Goal: Information Seeking & Learning: Check status

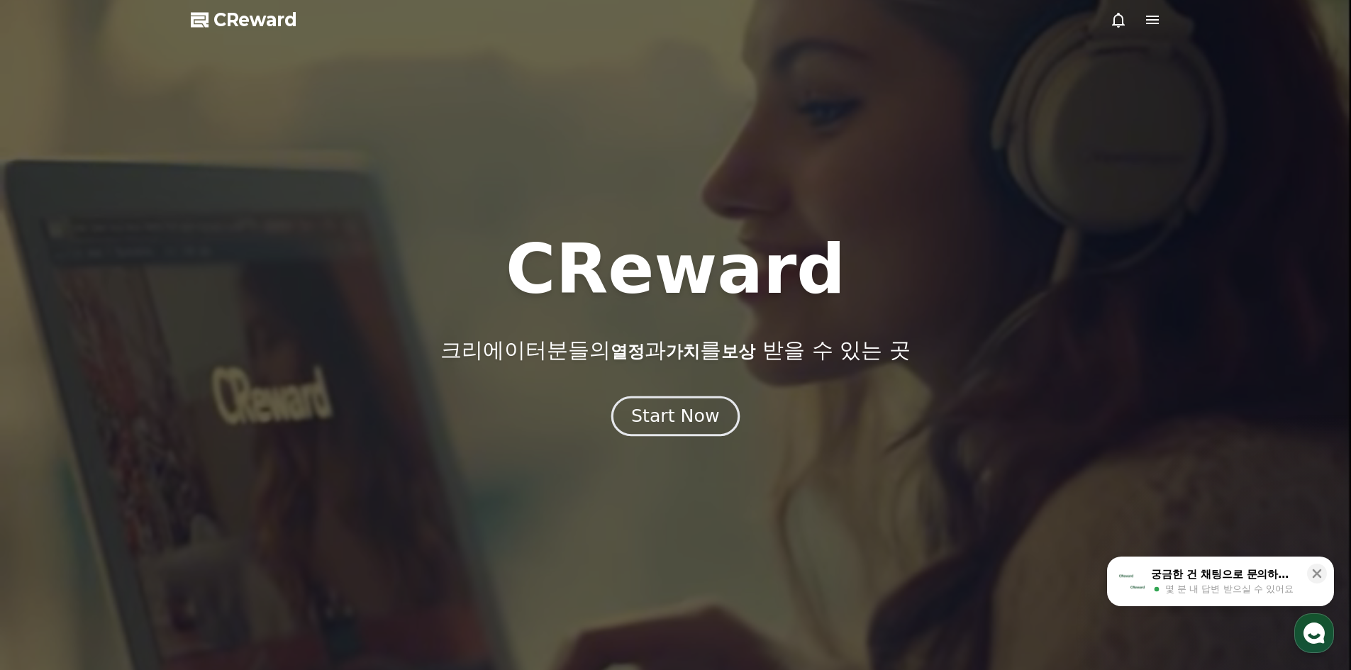
click at [680, 415] on div "Start Now" at bounding box center [675, 416] width 88 height 24
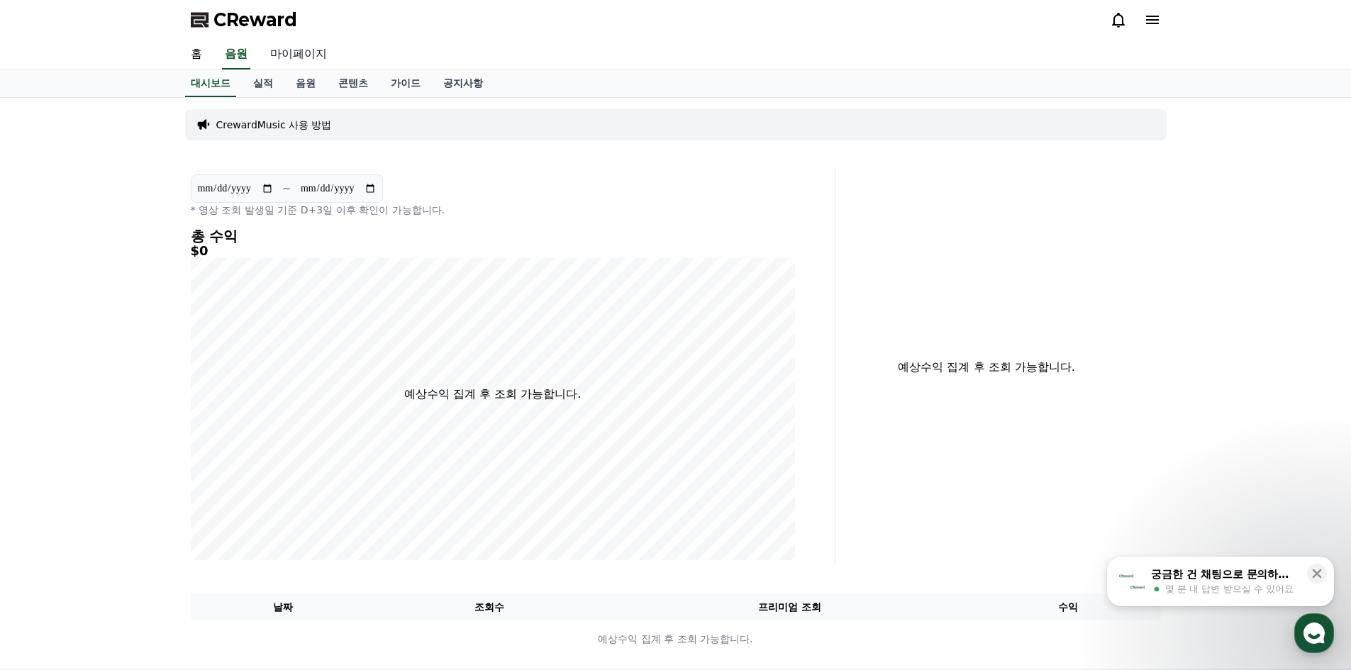
click at [300, 55] on link "마이페이지" at bounding box center [298, 55] width 79 height 30
select select "**********"
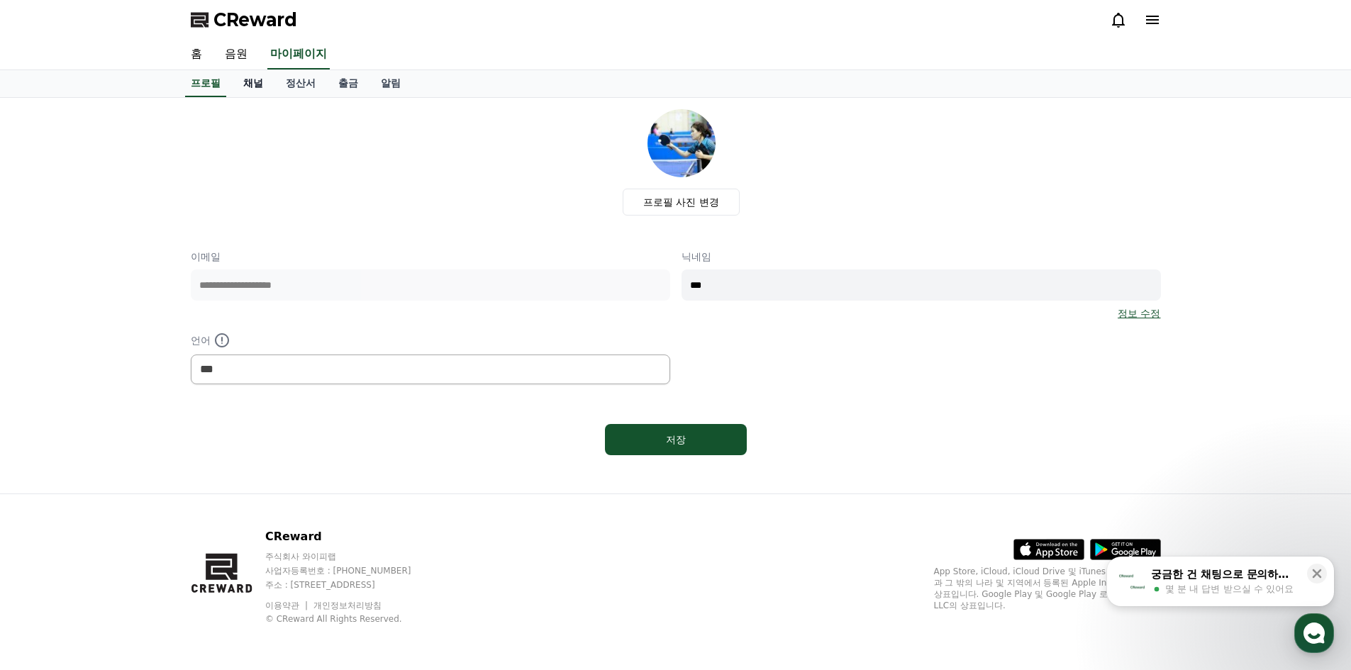
click at [252, 87] on link "채널" at bounding box center [253, 83] width 43 height 27
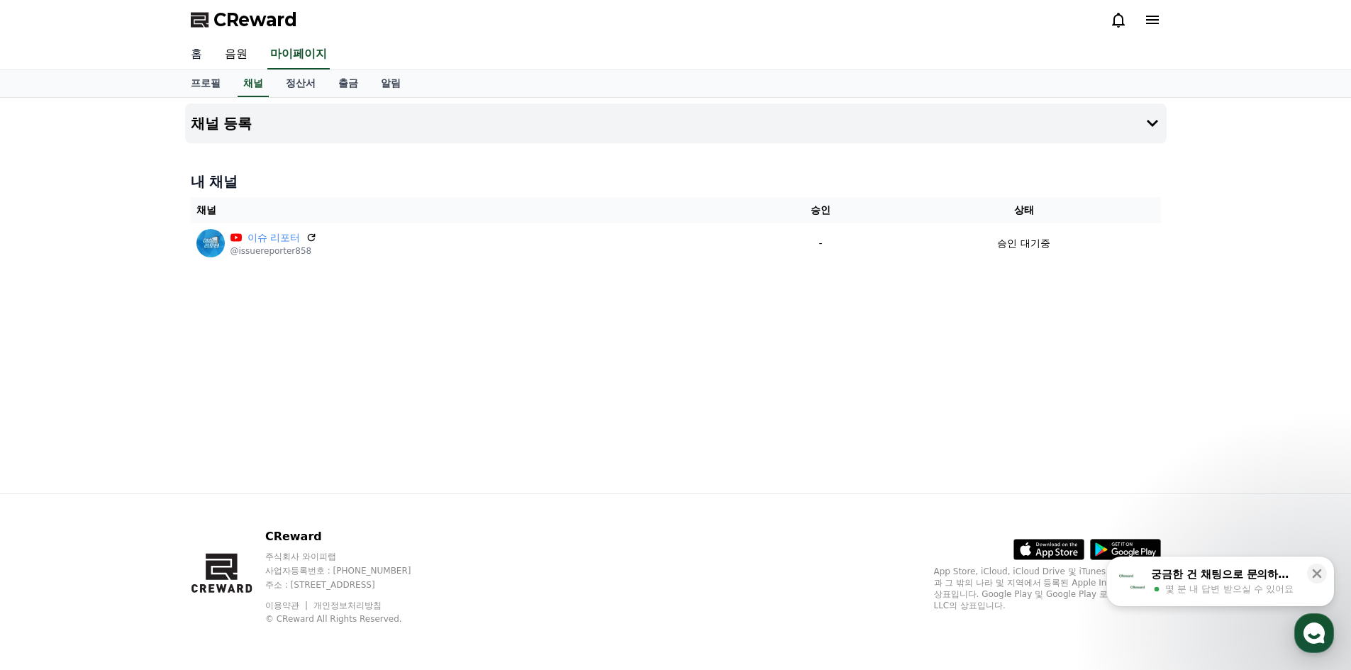
click at [195, 56] on link "홈" at bounding box center [196, 55] width 34 height 30
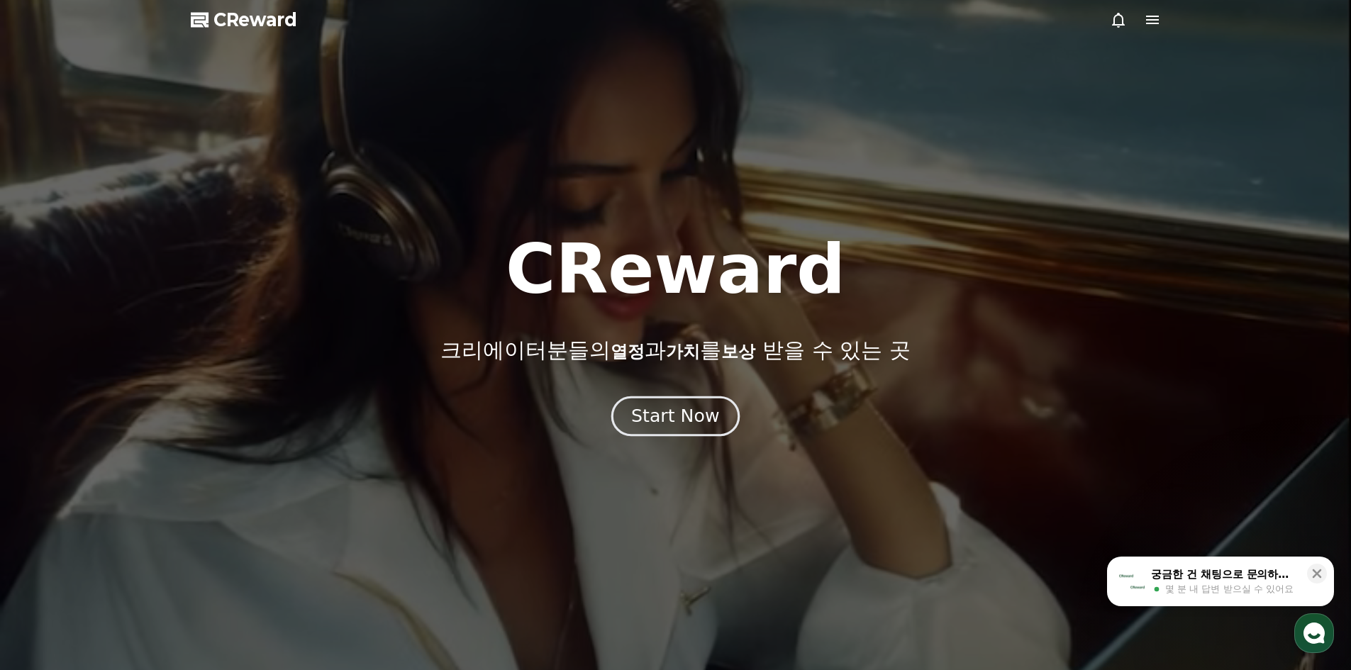
click at [653, 417] on div "Start Now" at bounding box center [675, 416] width 88 height 24
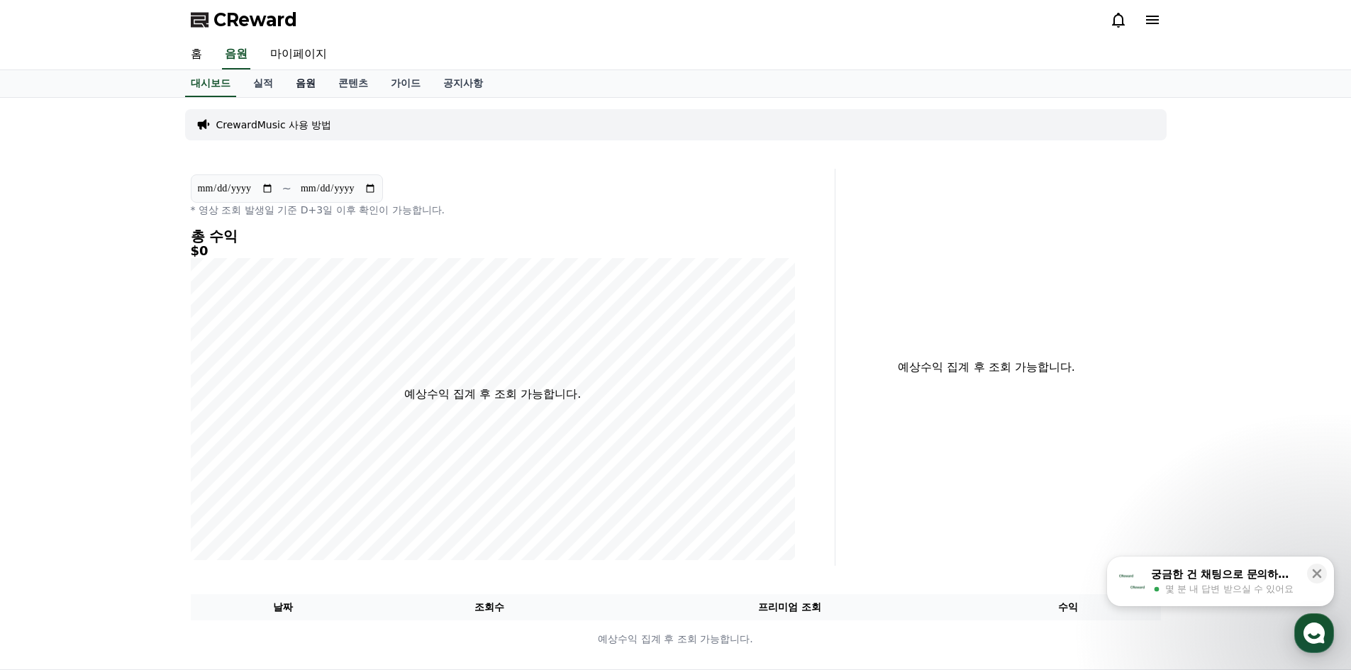
click at [305, 87] on link "음원" at bounding box center [305, 83] width 43 height 27
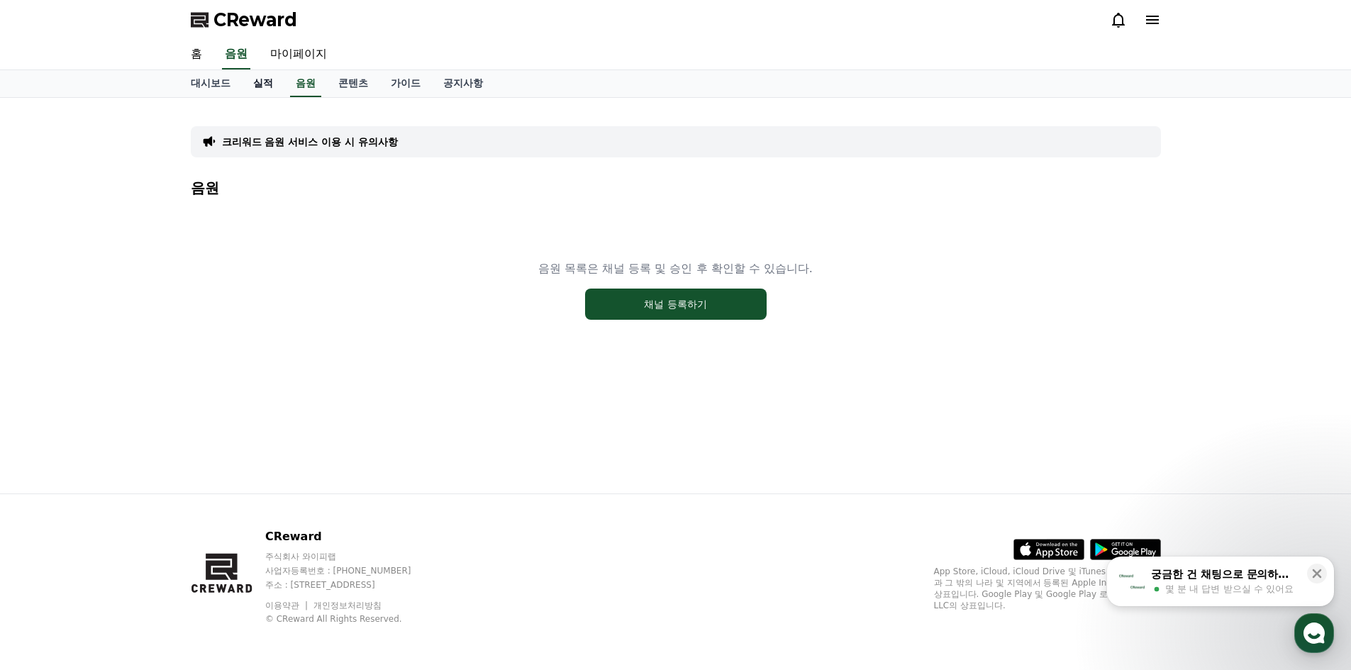
click at [264, 85] on link "실적" at bounding box center [263, 83] width 43 height 27
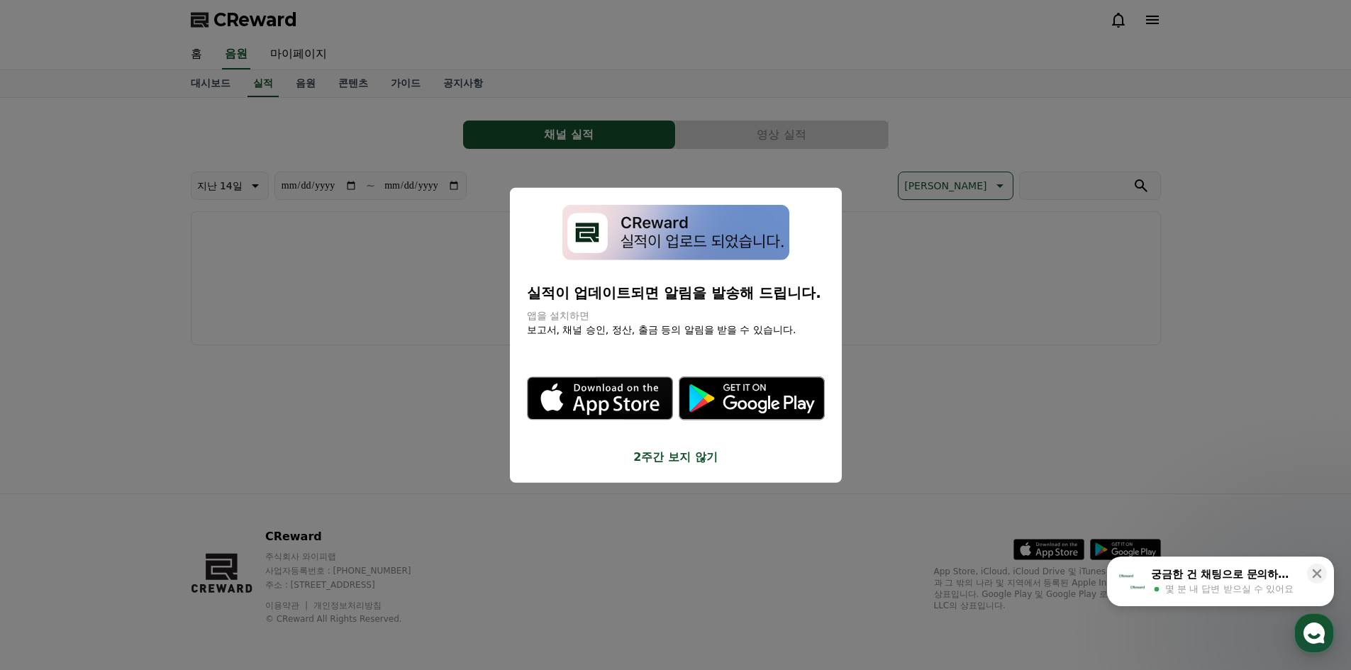
click at [220, 85] on button "close modal" at bounding box center [675, 335] width 1351 height 670
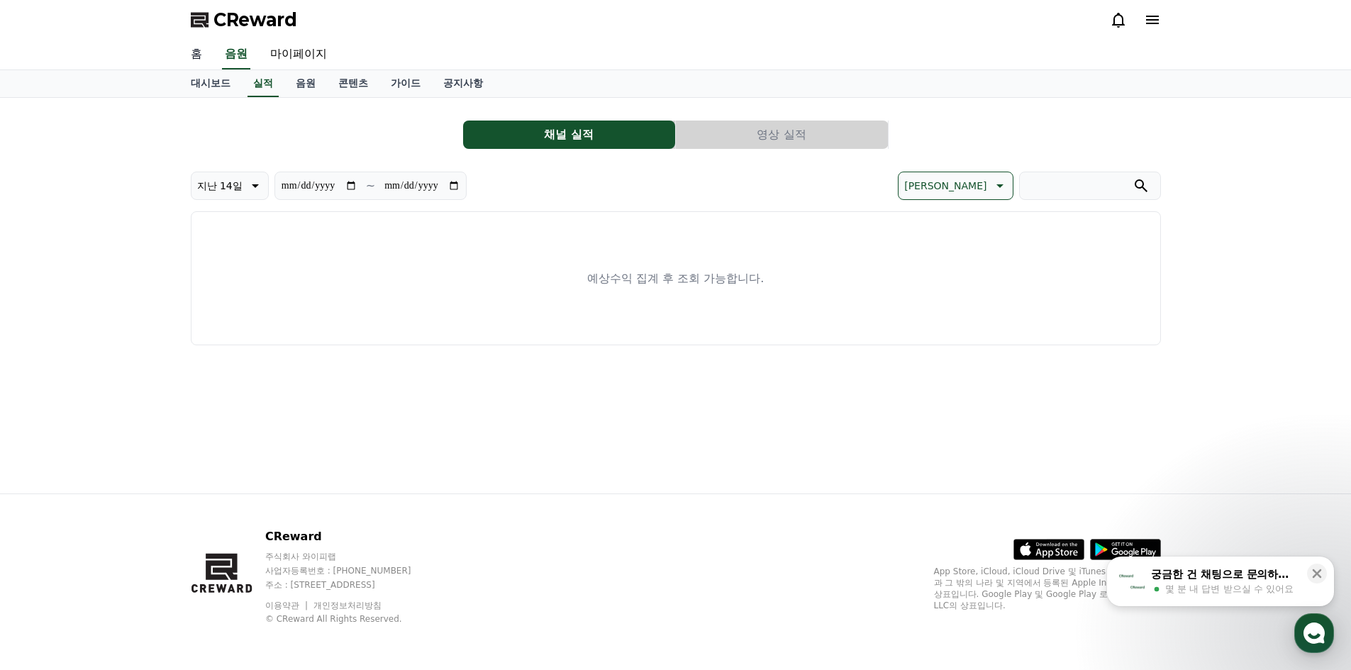
click at [192, 52] on link "홈" at bounding box center [196, 55] width 34 height 30
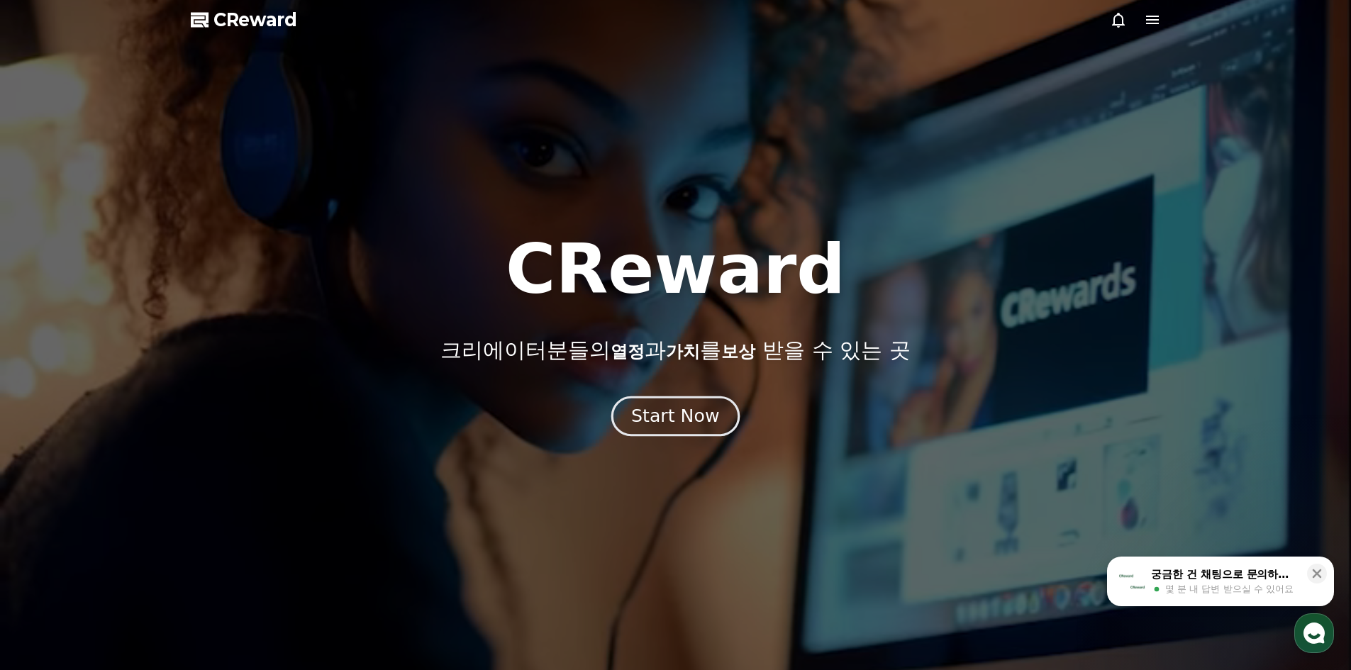
click at [640, 418] on div "Start Now" at bounding box center [675, 416] width 88 height 24
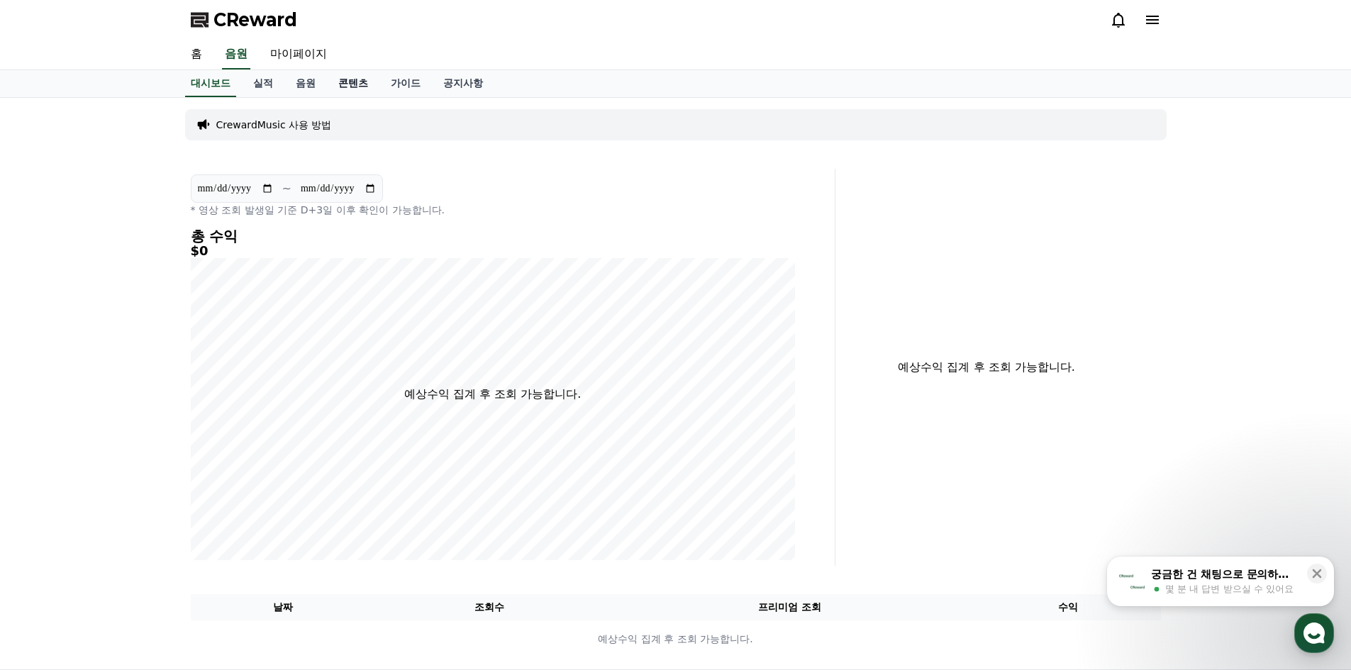
click at [350, 86] on link "콘텐츠" at bounding box center [353, 83] width 52 height 27
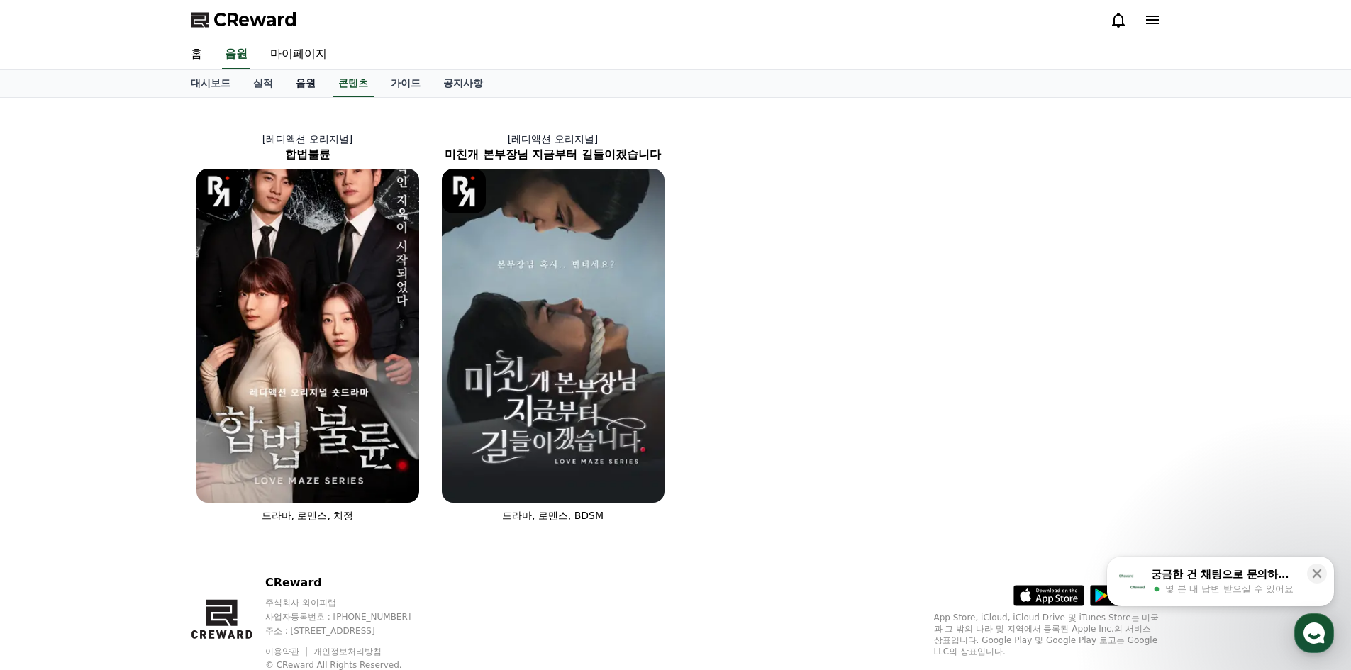
click at [311, 86] on link "음원" at bounding box center [305, 83] width 43 height 27
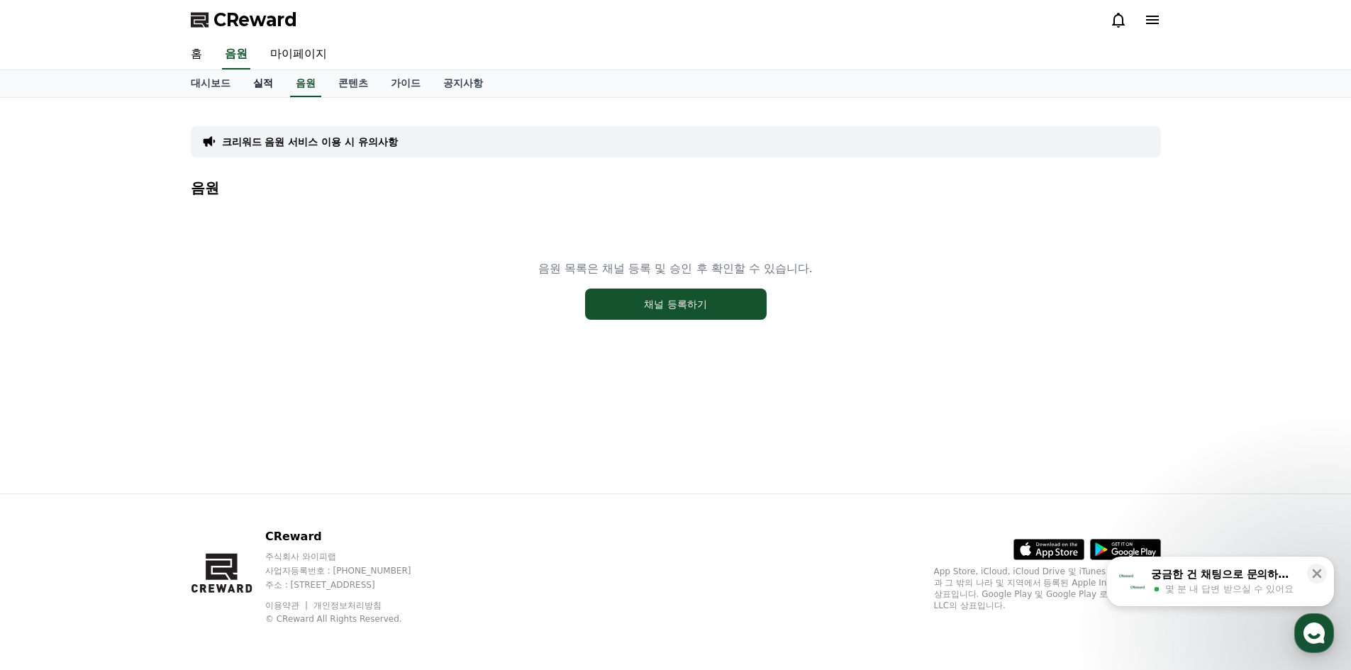
click at [270, 84] on link "실적" at bounding box center [263, 83] width 43 height 27
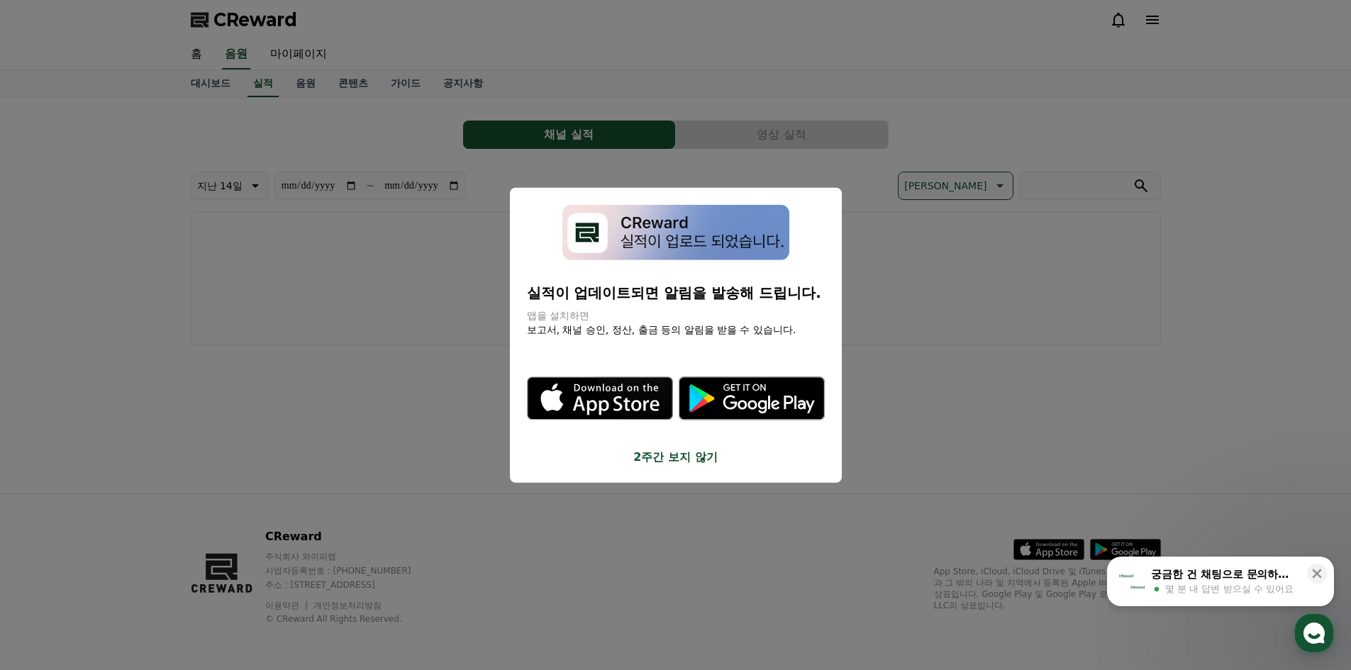
click at [211, 82] on button "close modal" at bounding box center [675, 335] width 1351 height 670
